Goal: Information Seeking & Learning: Learn about a topic

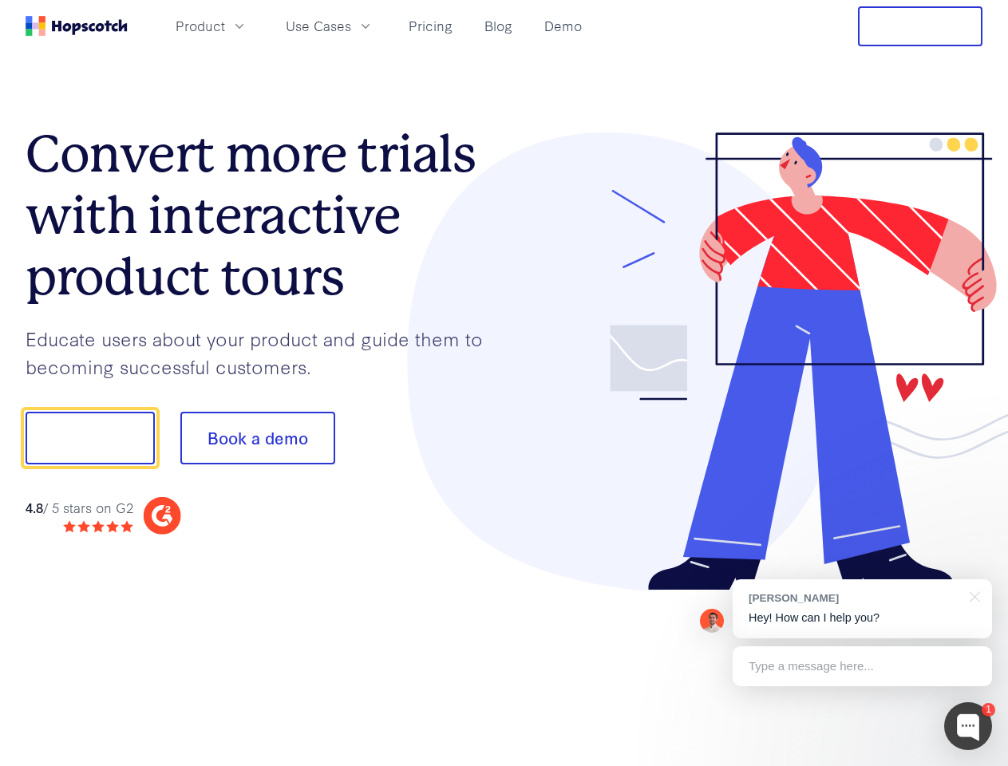
click at [504, 383] on div at bounding box center [743, 361] width 479 height 459
click at [225, 26] on span "Product" at bounding box center [200, 26] width 49 height 20
click at [351, 26] on span "Use Cases" at bounding box center [318, 26] width 65 height 20
click at [920, 26] on button "Free Trial" at bounding box center [920, 26] width 124 height 40
click at [89, 438] on button "Show me!" at bounding box center [90, 438] width 129 height 53
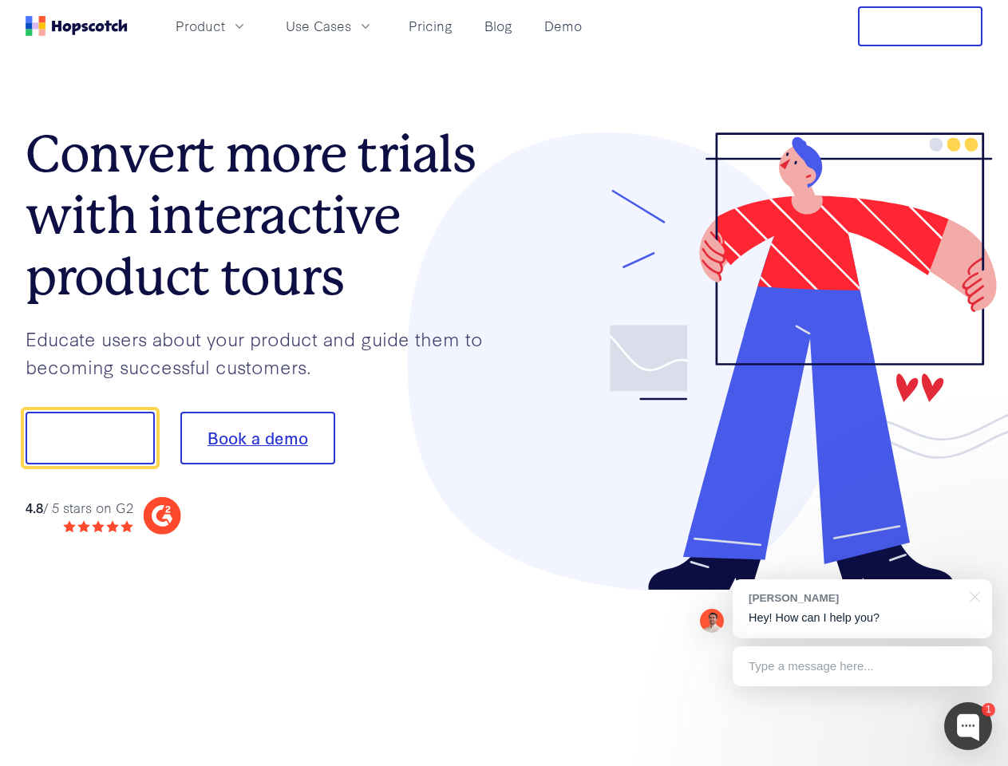
click at [257, 438] on button "Book a demo" at bounding box center [257, 438] width 155 height 53
click at [968, 726] on div at bounding box center [968, 726] width 48 height 48
click at [862, 609] on div "[PERSON_NAME] Hey! How can I help you?" at bounding box center [861, 608] width 259 height 59
click at [972, 595] on div at bounding box center [842, 436] width 299 height 532
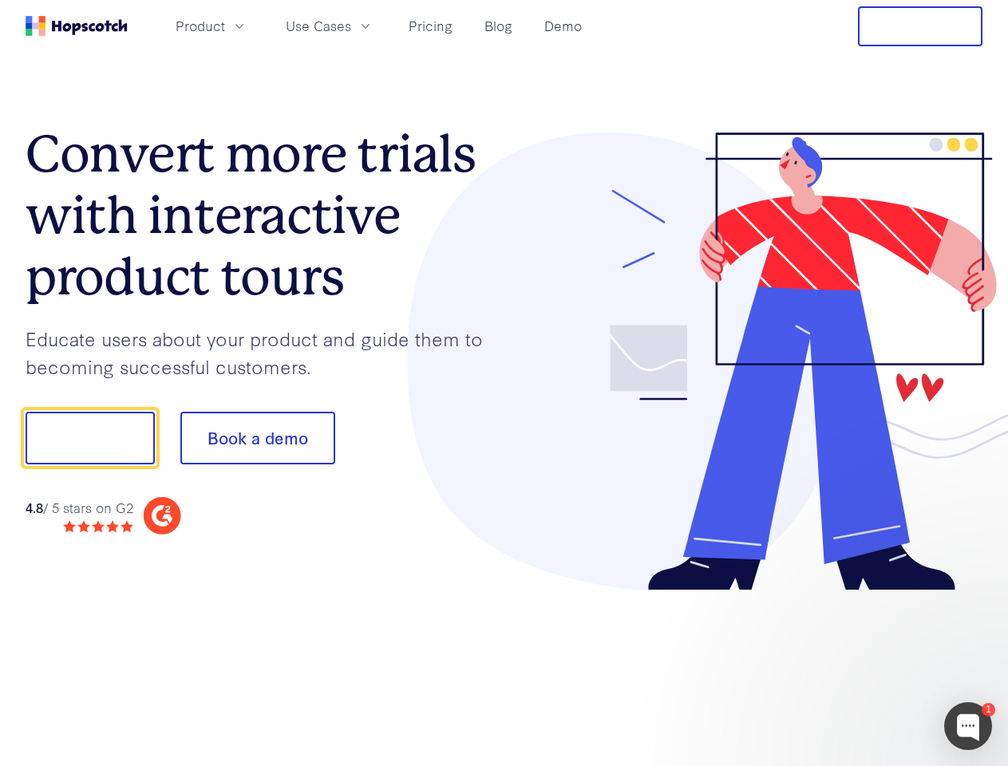
click at [862, 666] on div at bounding box center [842, 543] width 299 height 318
